Goal: Transaction & Acquisition: Obtain resource

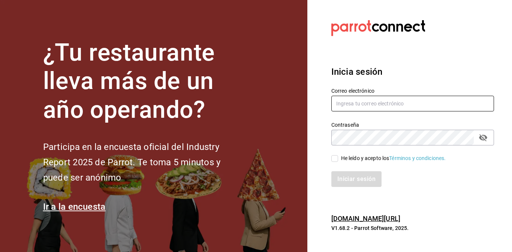
type input "[EMAIL_ADDRESS][DOMAIN_NAME]"
click at [337, 159] on input "He leído y acepto los Términos y condiciones." at bounding box center [334, 158] width 7 height 7
checkbox input "true"
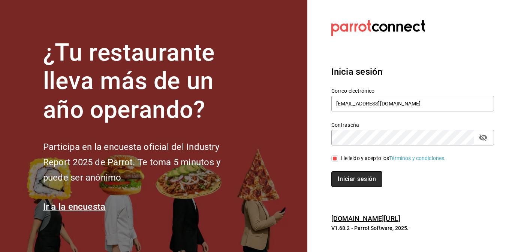
click at [348, 175] on button "Iniciar sesión" at bounding box center [356, 180] width 51 height 16
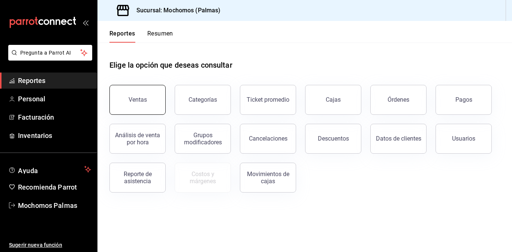
click at [152, 105] on button "Ventas" at bounding box center [137, 100] width 56 height 30
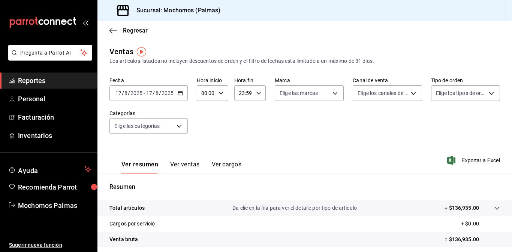
click at [181, 94] on icon "button" at bounding box center [180, 93] width 5 height 5
click at [250, 132] on div "Fecha 2025-08-17 17 / 8 / 2025 - 2025-08-17 17 / 8 / 2025 Hora inicio 00:00 Hor…" at bounding box center [304, 110] width 390 height 66
click at [178, 95] on icon "button" at bounding box center [180, 93] width 5 height 5
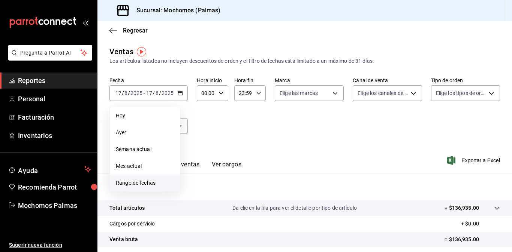
click at [138, 181] on span "Rango de fechas" at bounding box center [145, 183] width 58 height 8
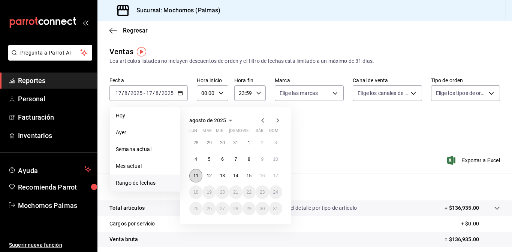
click at [197, 174] on abbr "11" at bounding box center [195, 175] width 5 height 5
click at [279, 173] on button "17" at bounding box center [275, 175] width 13 height 13
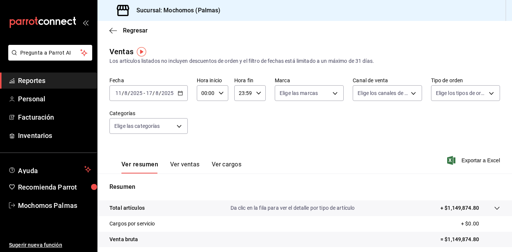
click at [221, 92] on icon "button" at bounding box center [220, 93] width 5 height 5
click at [204, 159] on button "03" at bounding box center [204, 166] width 12 height 15
type input "03:00"
click at [204, 159] on span "05" at bounding box center [203, 157] width 3 height 6
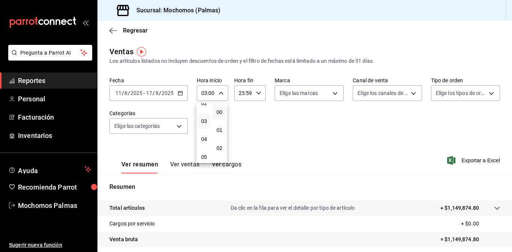
type input "05:00"
click at [374, 125] on div at bounding box center [256, 126] width 512 height 252
click at [456, 158] on span "Exportar a Excel" at bounding box center [473, 160] width 51 height 9
